Goal: Find specific page/section: Find specific page/section

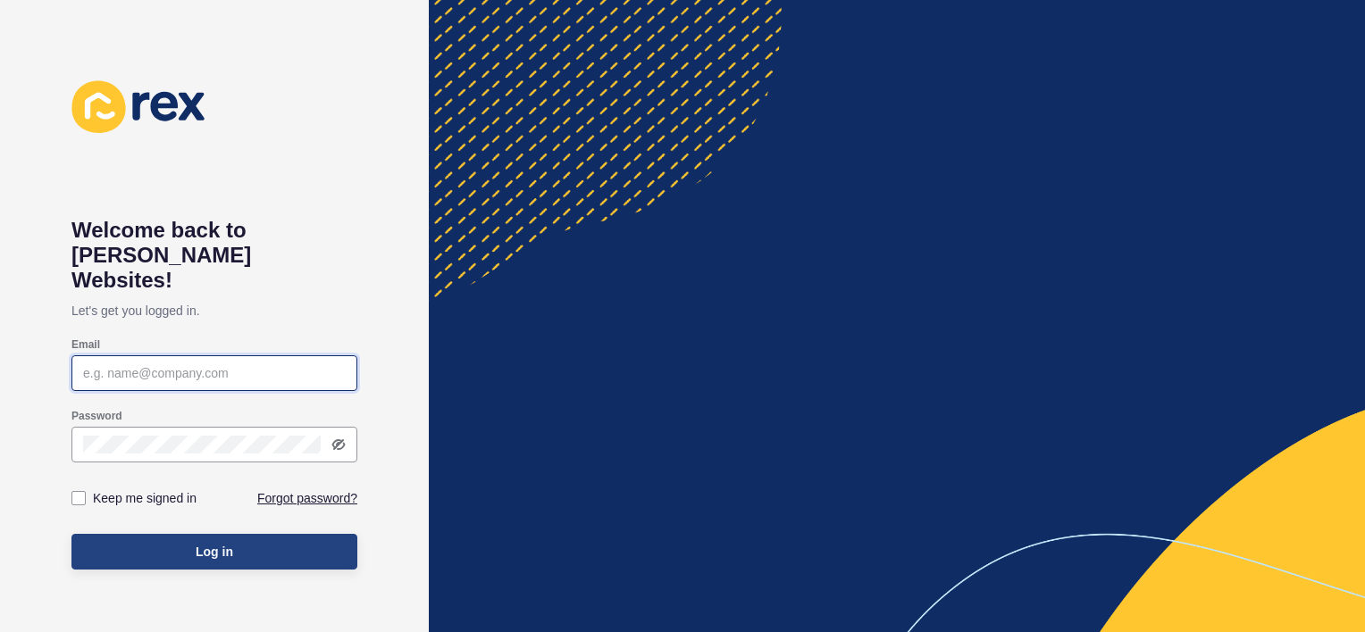
type input "[PERSON_NAME][EMAIL_ADDRESS][DOMAIN_NAME]"
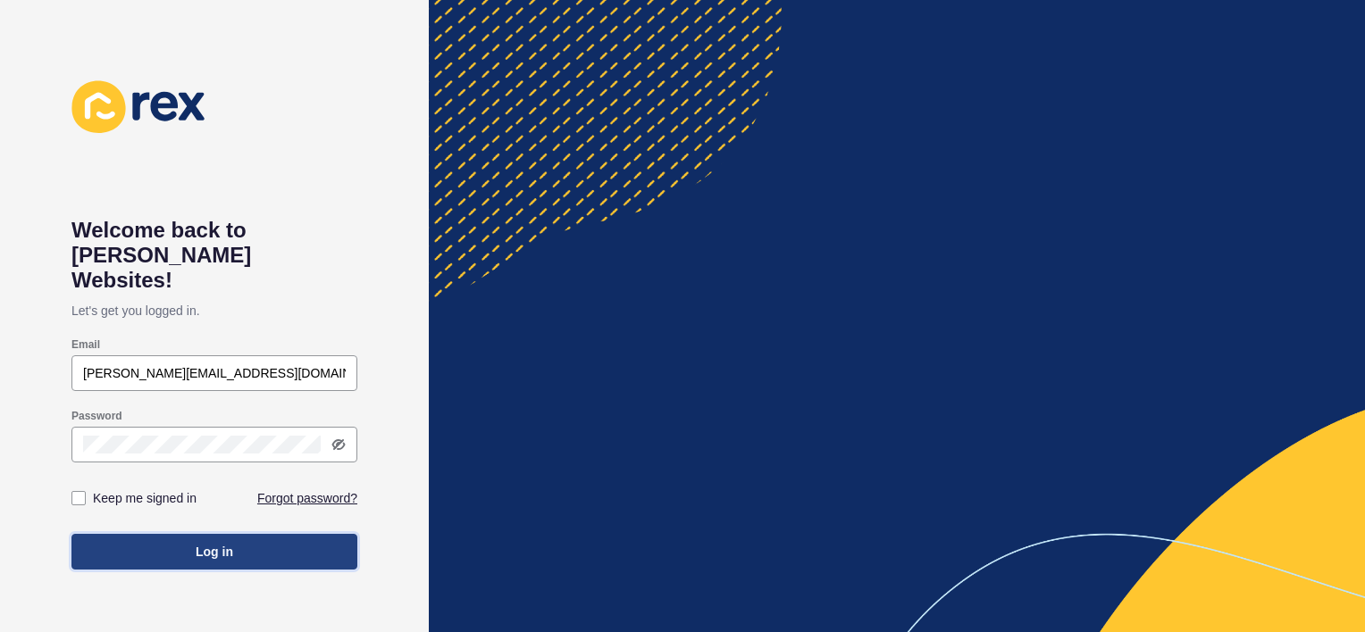
click at [210, 543] on span "Log in" at bounding box center [215, 552] width 38 height 18
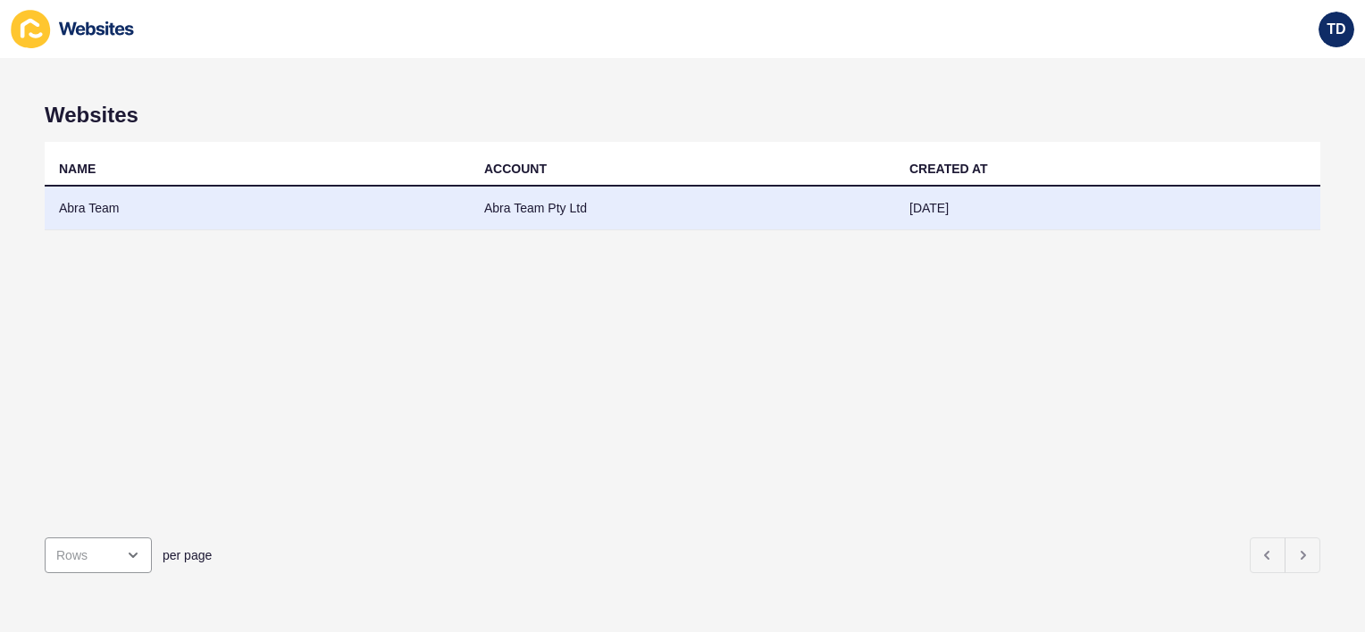
click at [283, 207] on td "Abra Team" at bounding box center [257, 209] width 425 height 44
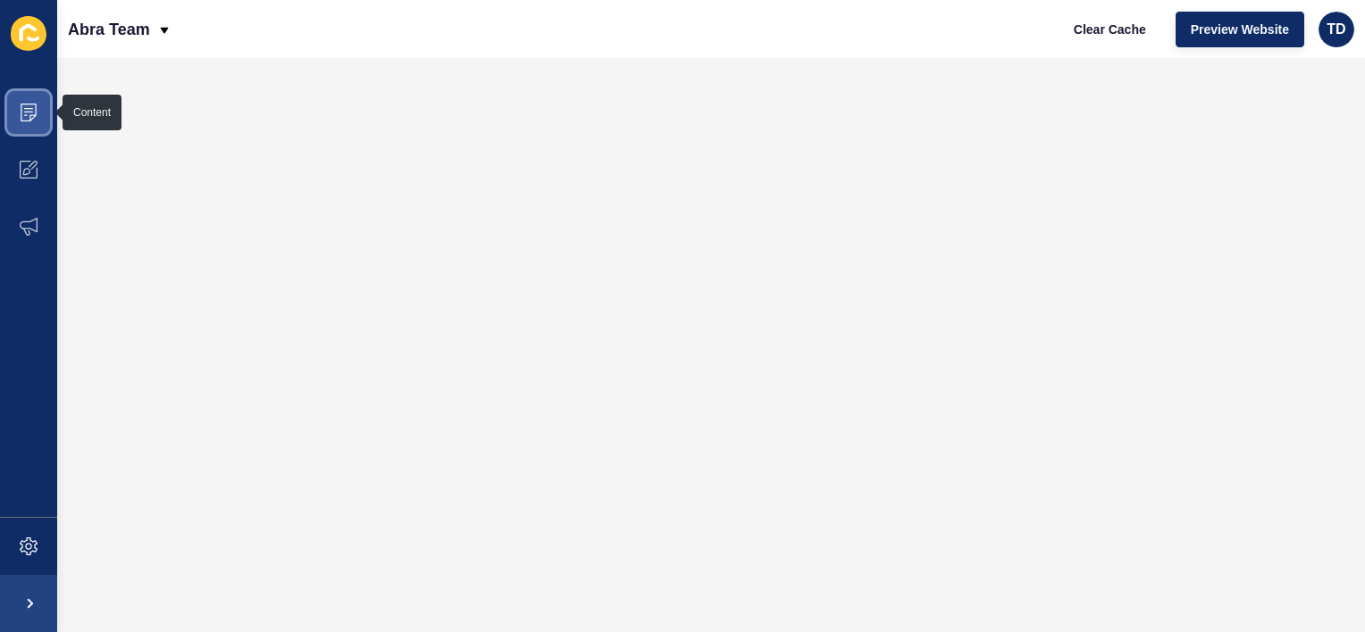
click at [23, 119] on icon at bounding box center [29, 113] width 18 height 18
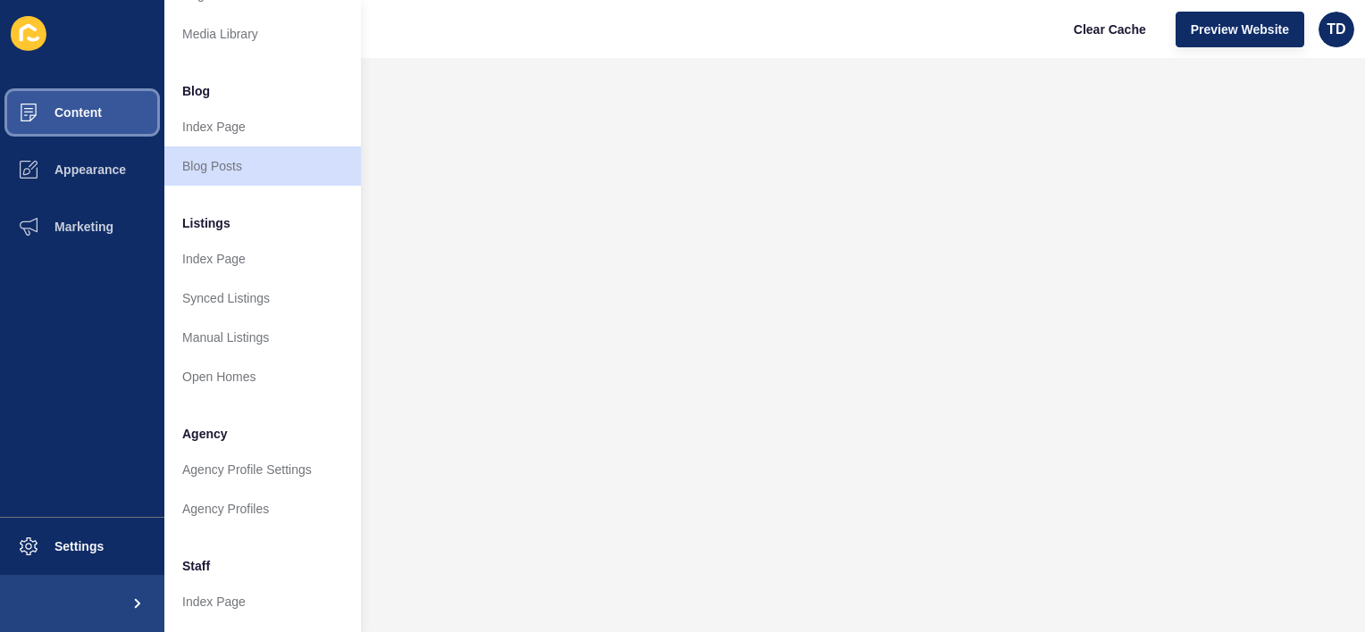
scroll to position [428, 0]
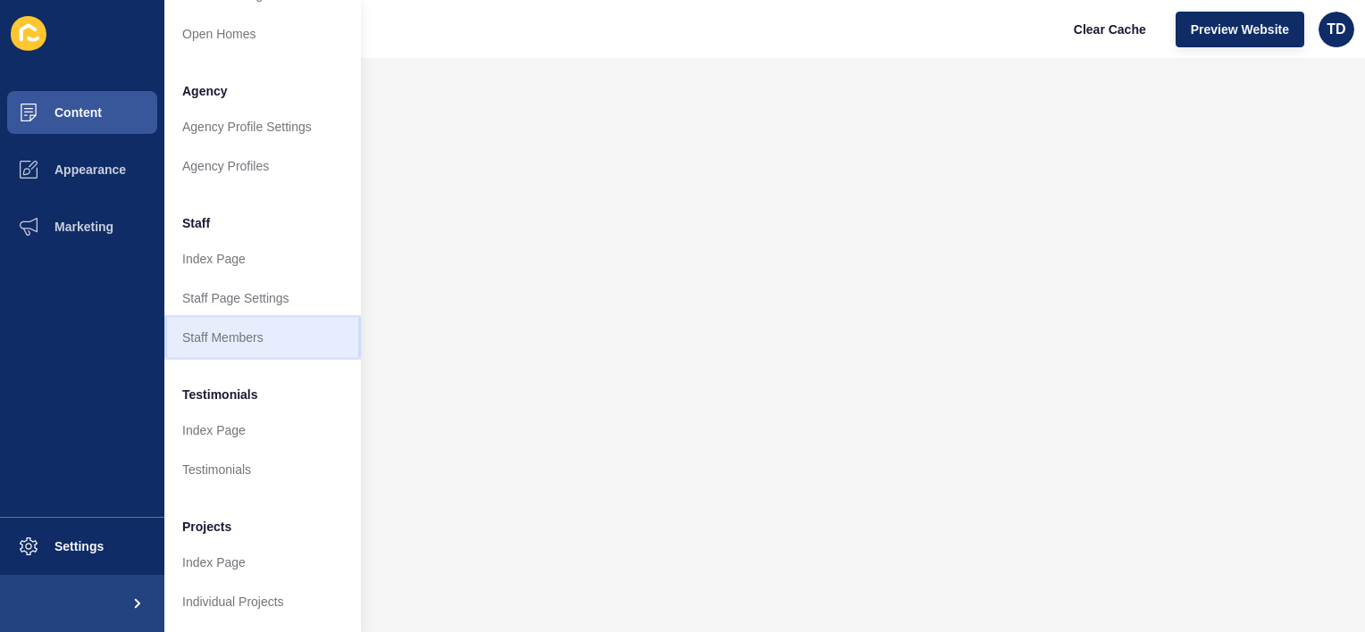
click at [230, 318] on link "Staff Members" at bounding box center [262, 337] width 196 height 39
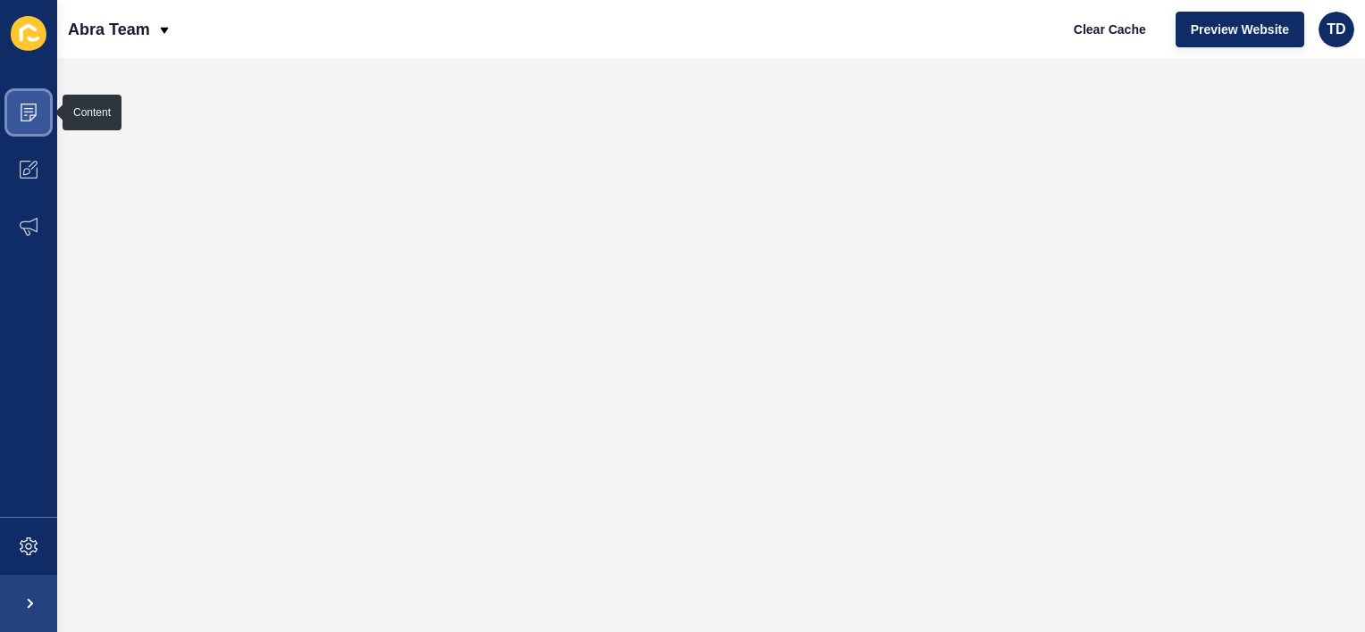
click at [26, 116] on icon at bounding box center [29, 113] width 18 height 18
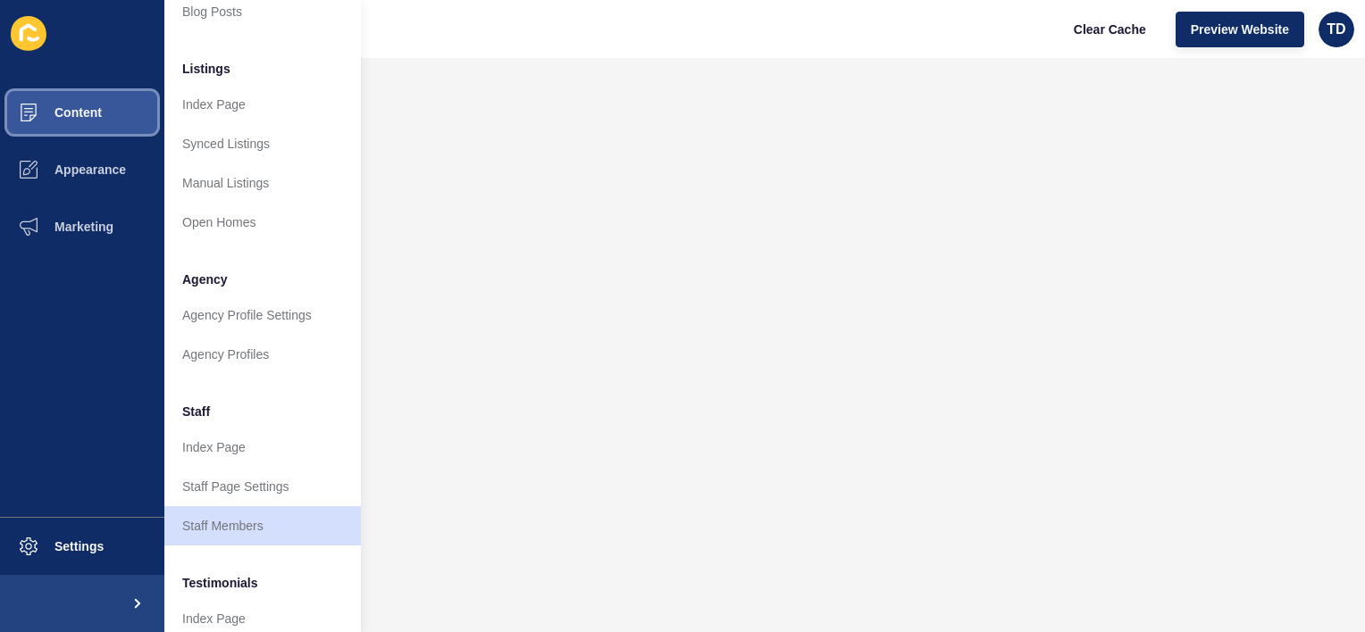
scroll to position [357, 0]
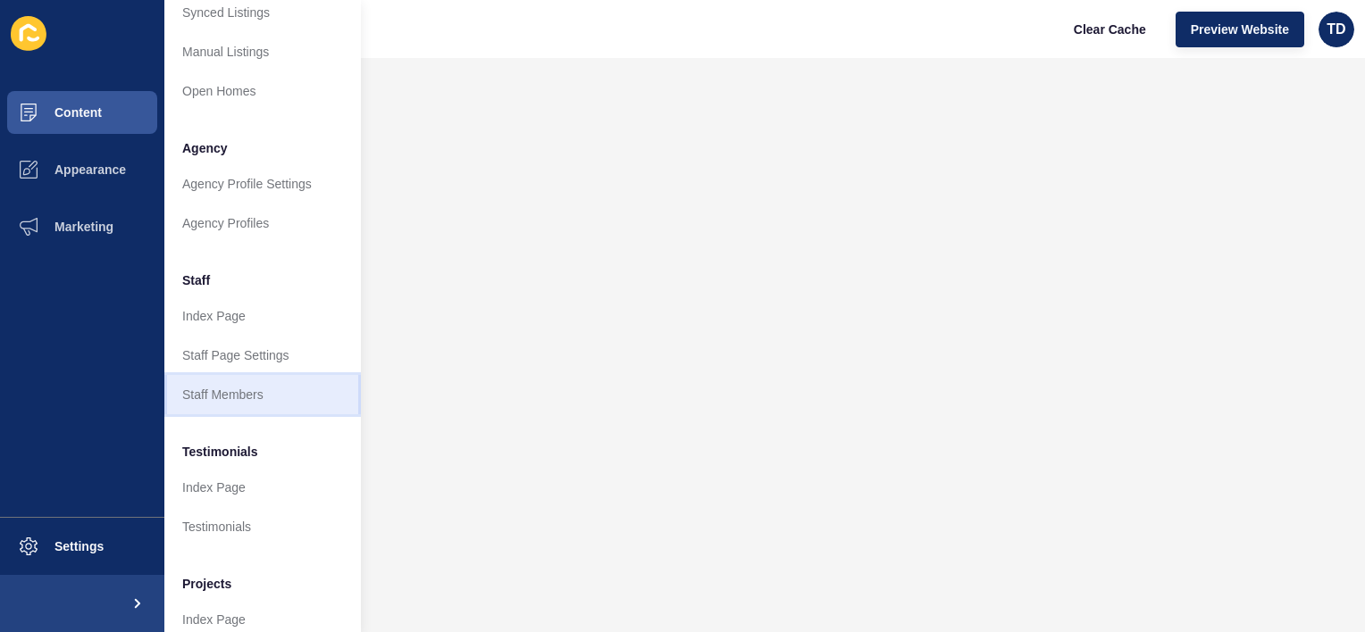
click at [214, 388] on link "Staff Members" at bounding box center [262, 394] width 196 height 39
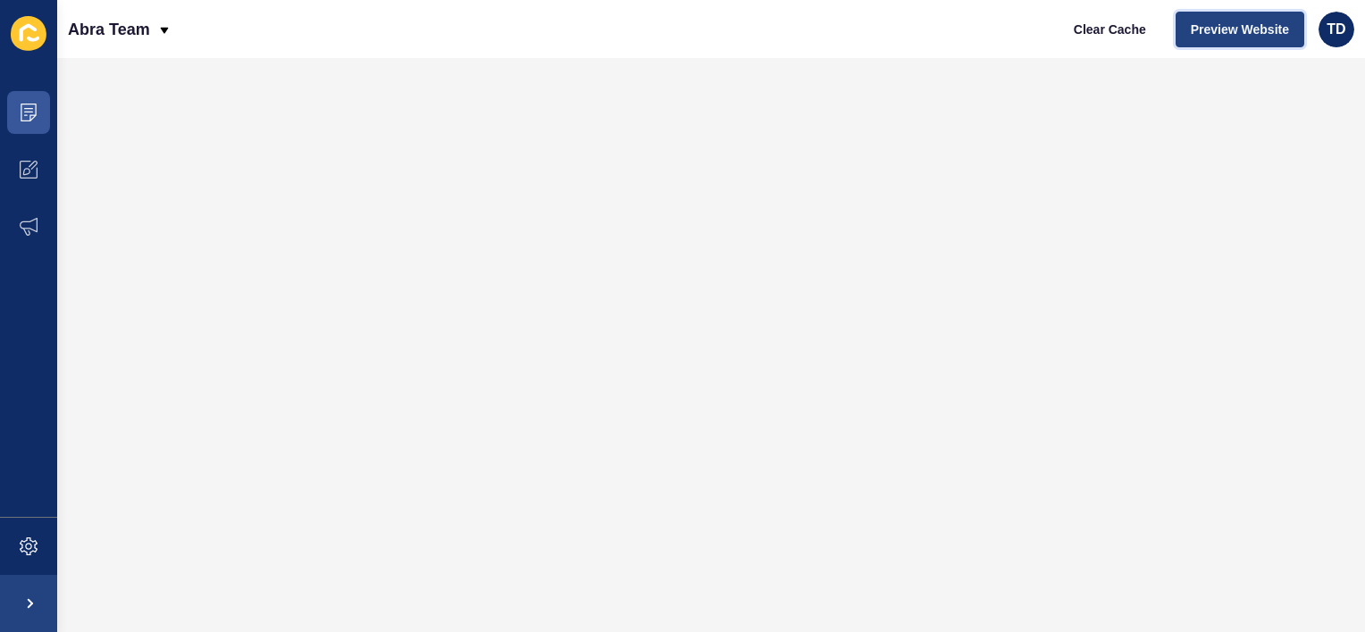
click at [1240, 29] on span "Preview Website" at bounding box center [1239, 30] width 98 height 18
